Goal: Task Accomplishment & Management: Manage account settings

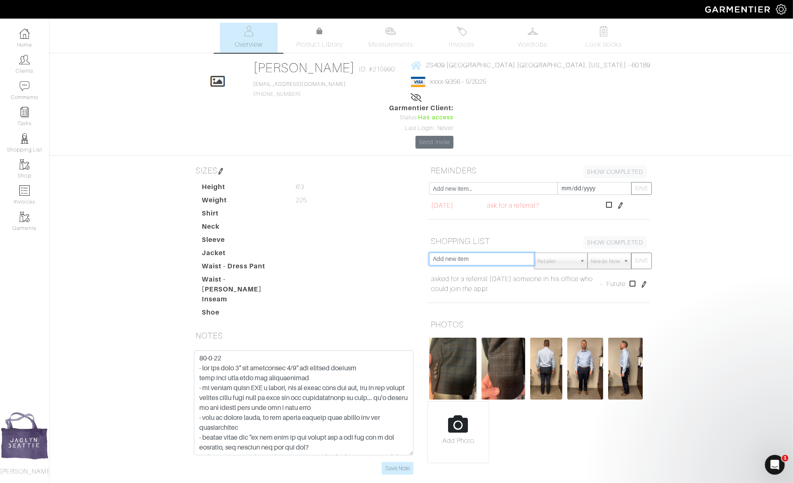
click at [462, 253] on input "text" at bounding box center [481, 259] width 105 height 13
drag, startPoint x: 525, startPoint y: 214, endPoint x: 602, endPoint y: 214, distance: 77.6
click at [602, 253] on div "we almost did a direct repacement of the brown with blue plaid to reaplce his o…" at bounding box center [540, 261] width 223 height 17
drag, startPoint x: 517, startPoint y: 217, endPoint x: 600, endPoint y: 217, distance: 82.5
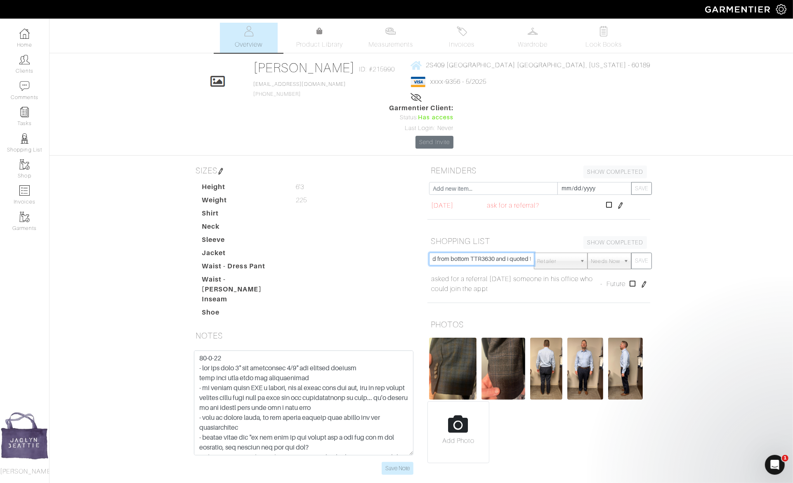
click at [600, 253] on div "we almost did a direct repacement of the brown with blue plaid to reaplce his o…" at bounding box center [540, 261] width 223 height 17
type input "we almost did a direct repacement of the brown with blue plaid to reaplce his o…"
click at [644, 253] on button "SAVE" at bounding box center [641, 261] width 21 height 17
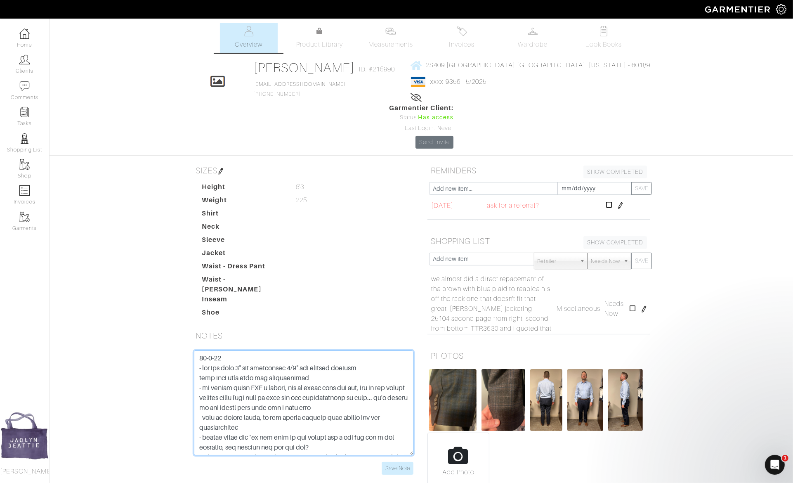
click at [198, 350] on textarea at bounding box center [304, 402] width 220 height 105
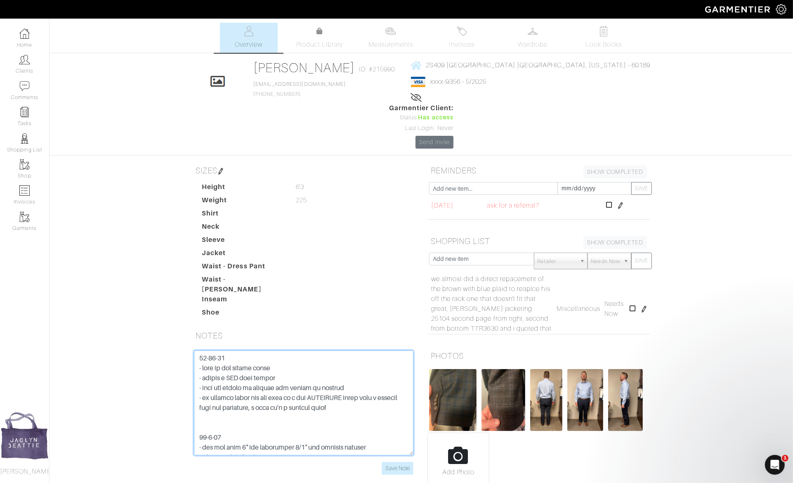
click at [206, 367] on textarea at bounding box center [304, 402] width 220 height 105
click at [398, 462] on input "Save Note" at bounding box center [398, 468] width 32 height 13
click at [212, 371] on textarea at bounding box center [304, 402] width 220 height 105
click at [404, 462] on input "Save Note" at bounding box center [398, 468] width 32 height 13
click at [229, 350] on textarea at bounding box center [304, 402] width 220 height 105
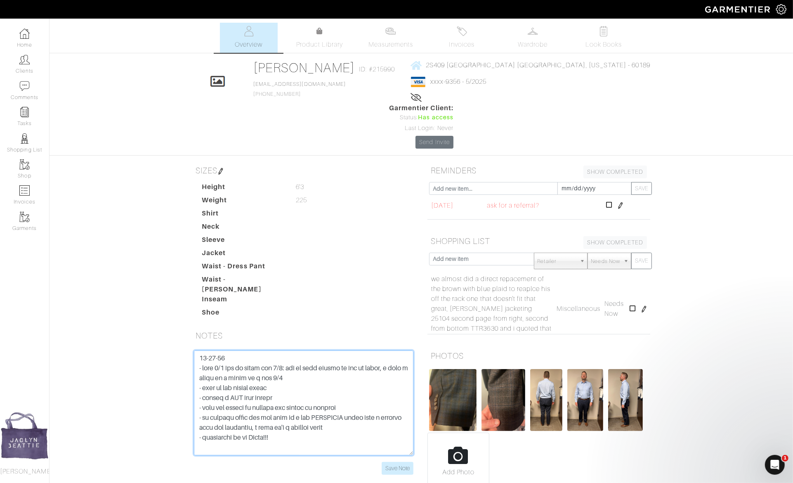
drag, startPoint x: 277, startPoint y: 312, endPoint x: 284, endPoint y: 312, distance: 7.4
click at [284, 350] on textarea at bounding box center [304, 402] width 220 height 105
drag, startPoint x: 269, startPoint y: 328, endPoint x: 304, endPoint y: 326, distance: 34.7
click at [304, 350] on textarea at bounding box center [304, 402] width 220 height 105
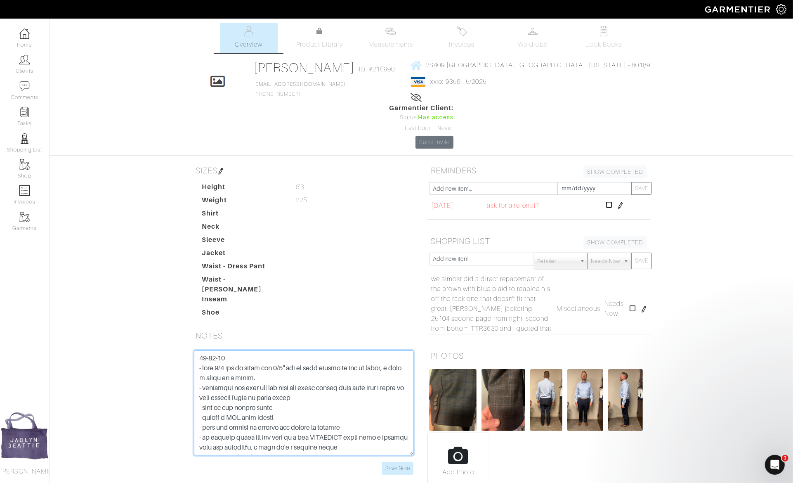
type textarea "[DATE] - took 1/2 out of waist and 3/8" out of seat beucae it was so baggy, i s…"
click at [394, 462] on input "Save Note" at bounding box center [398, 468] width 32 height 13
click at [552, 369] on img at bounding box center [546, 400] width 32 height 62
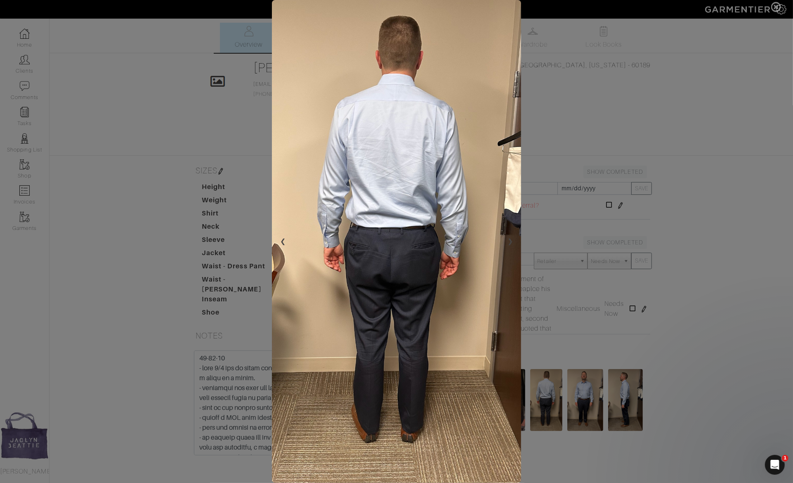
click at [687, 267] on span at bounding box center [396, 241] width 793 height 483
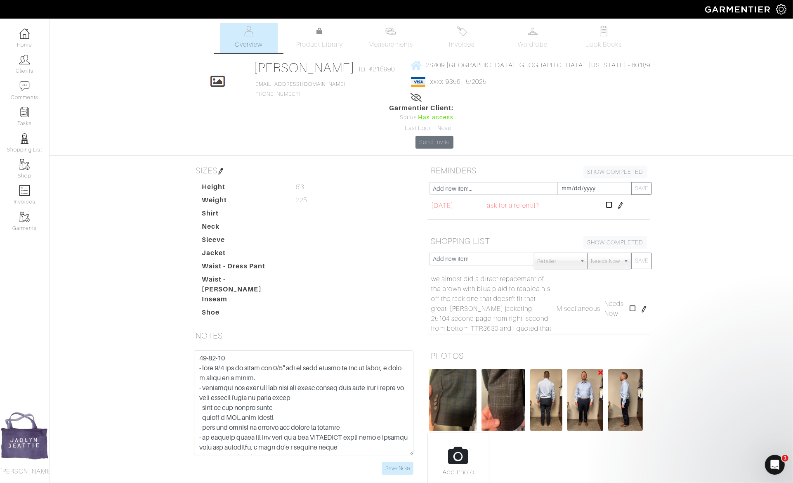
click at [586, 369] on img at bounding box center [585, 400] width 36 height 62
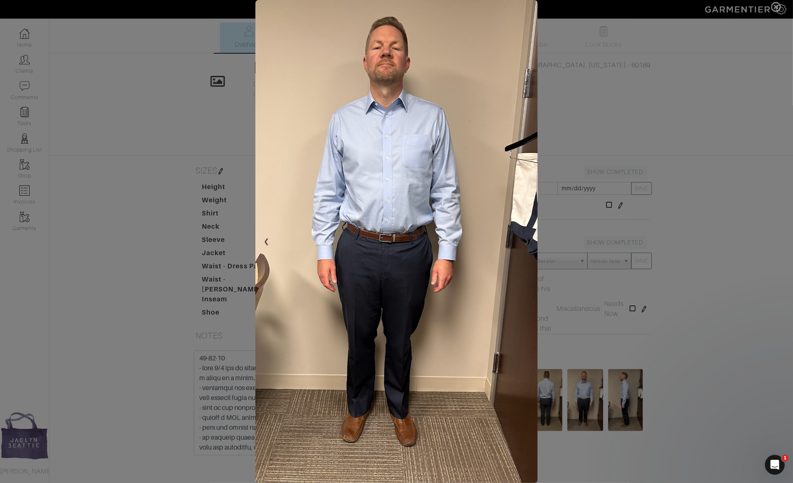
click at [673, 347] on span at bounding box center [396, 241] width 793 height 483
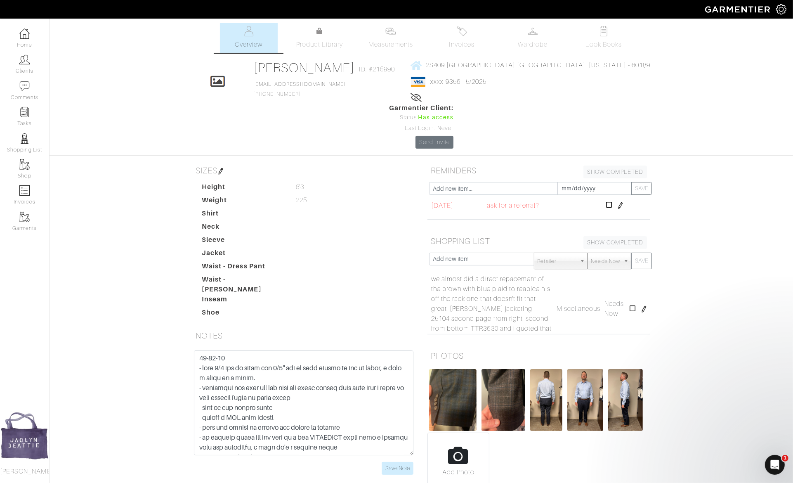
click at [685, 321] on div "[PERSON_NAME] Overview Overview Measurements Product Library Invoices Wardrobe …" at bounding box center [396, 260] width 793 height 475
click at [628, 369] on img at bounding box center [625, 400] width 35 height 62
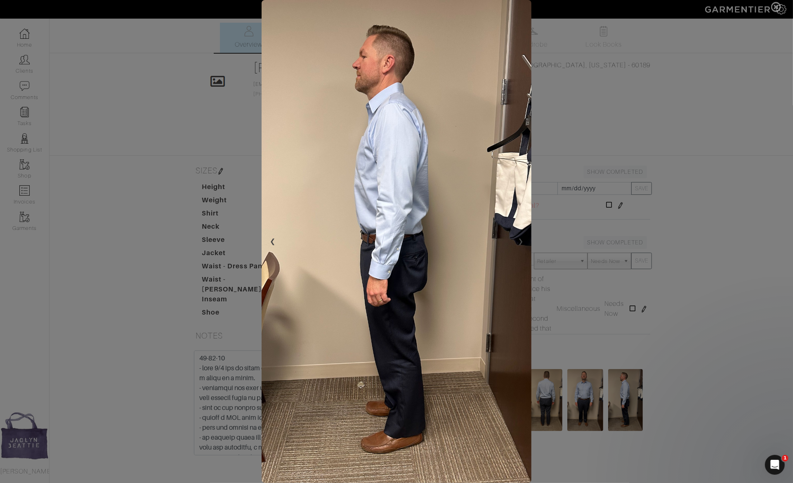
click at [658, 322] on span at bounding box center [396, 241] width 793 height 483
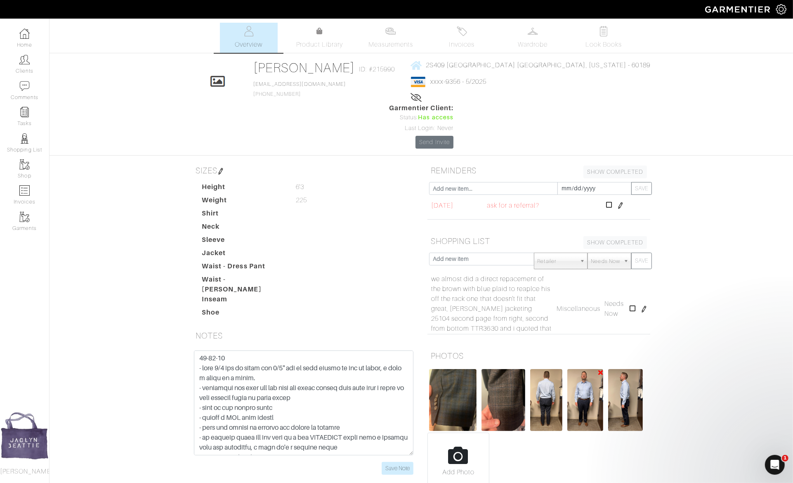
click at [586, 369] on img at bounding box center [585, 400] width 36 height 62
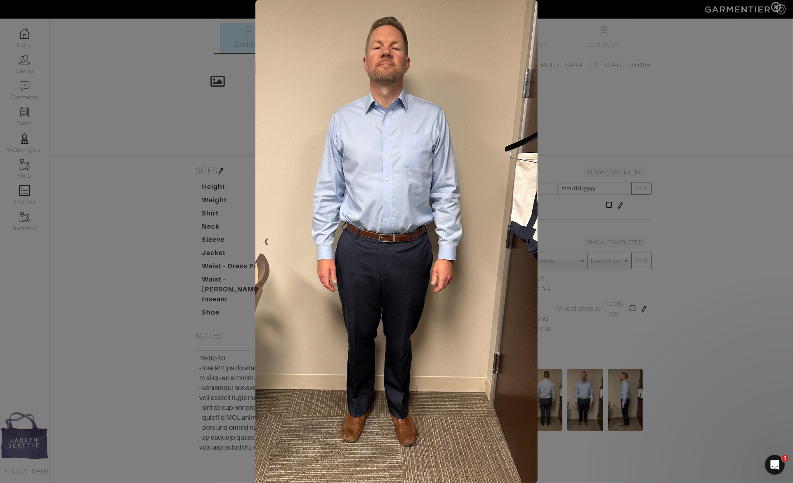
click at [641, 321] on span at bounding box center [396, 241] width 793 height 483
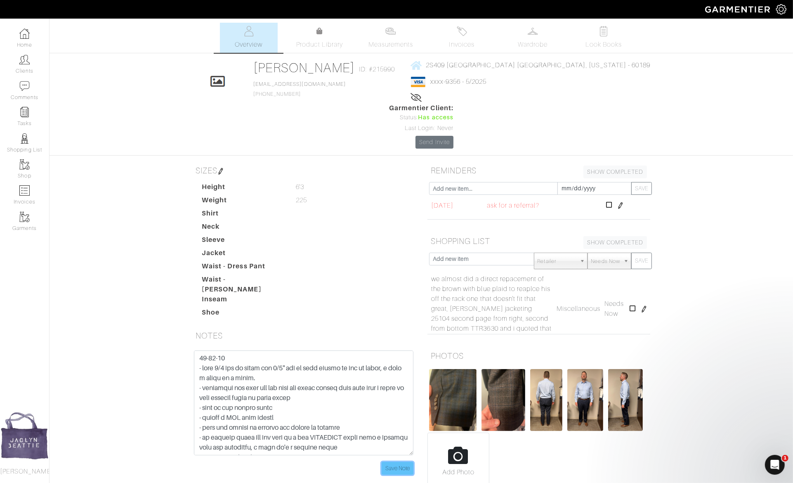
click at [385, 462] on input "Save Note" at bounding box center [398, 468] width 32 height 13
